Goal: Transaction & Acquisition: Obtain resource

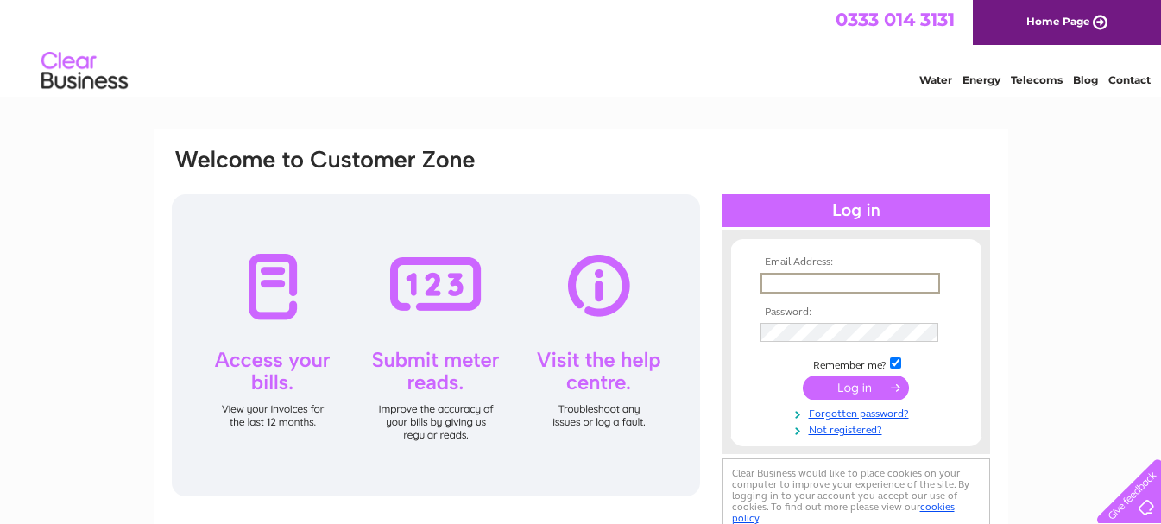
click at [769, 278] on input "text" at bounding box center [850, 283] width 180 height 21
type input "jmprops@btconnect.com"
click at [844, 390] on input "submit" at bounding box center [856, 387] width 106 height 24
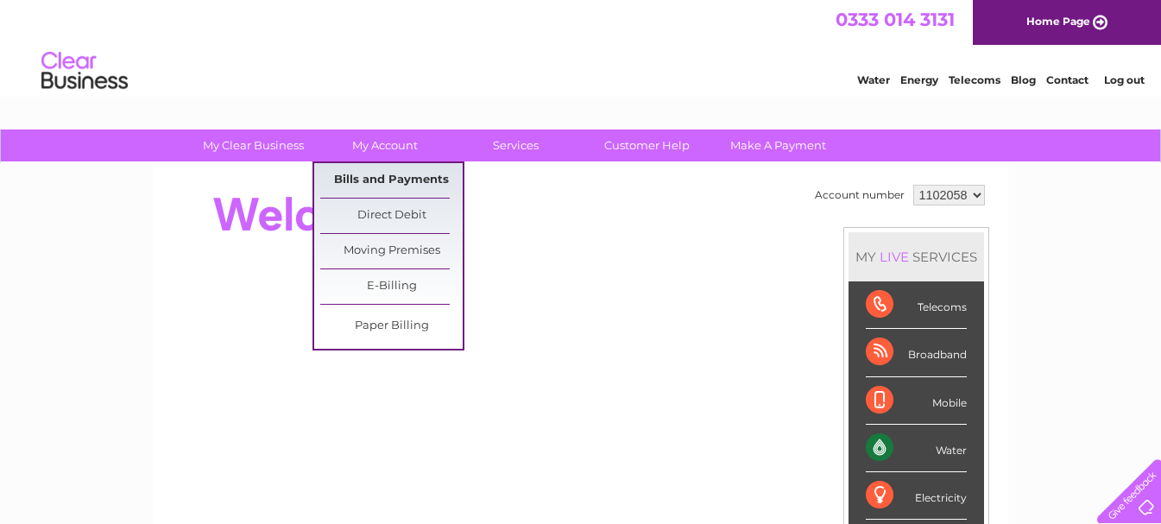
click at [365, 175] on link "Bills and Payments" at bounding box center [391, 180] width 142 height 35
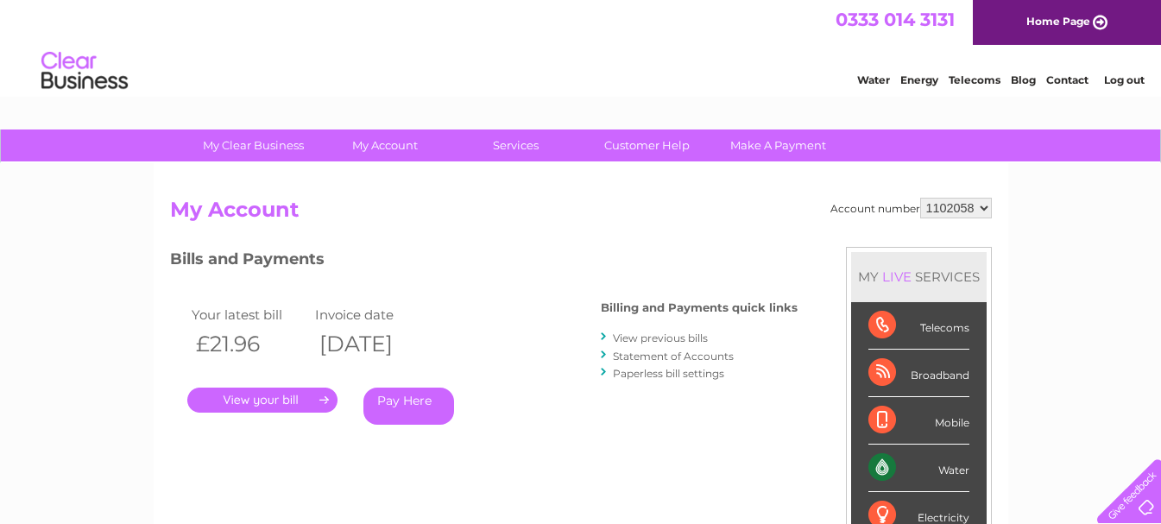
click at [240, 395] on link "." at bounding box center [262, 400] width 150 height 25
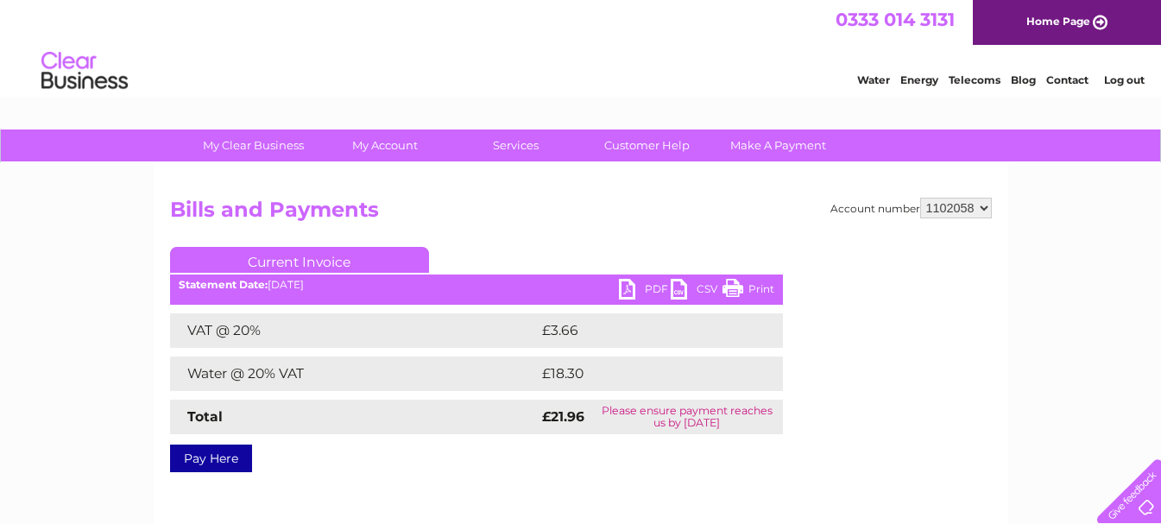
click at [627, 291] on link "PDF" at bounding box center [645, 291] width 52 height 25
click at [1126, 80] on link "Log out" at bounding box center [1124, 79] width 41 height 13
